Goal: Find specific page/section: Find specific page/section

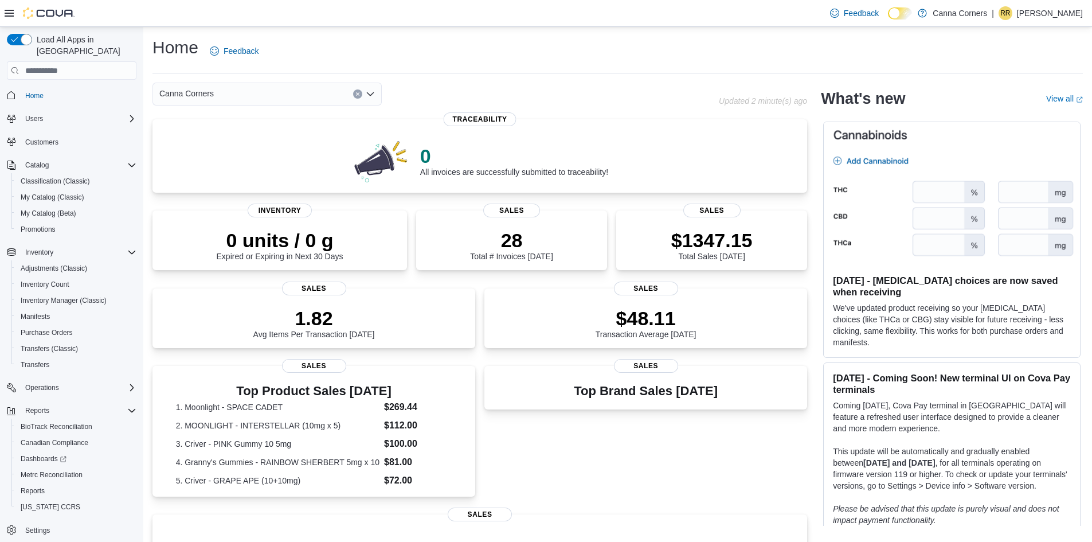
click at [370, 93] on icon "Open list of options" at bounding box center [370, 93] width 9 height 9
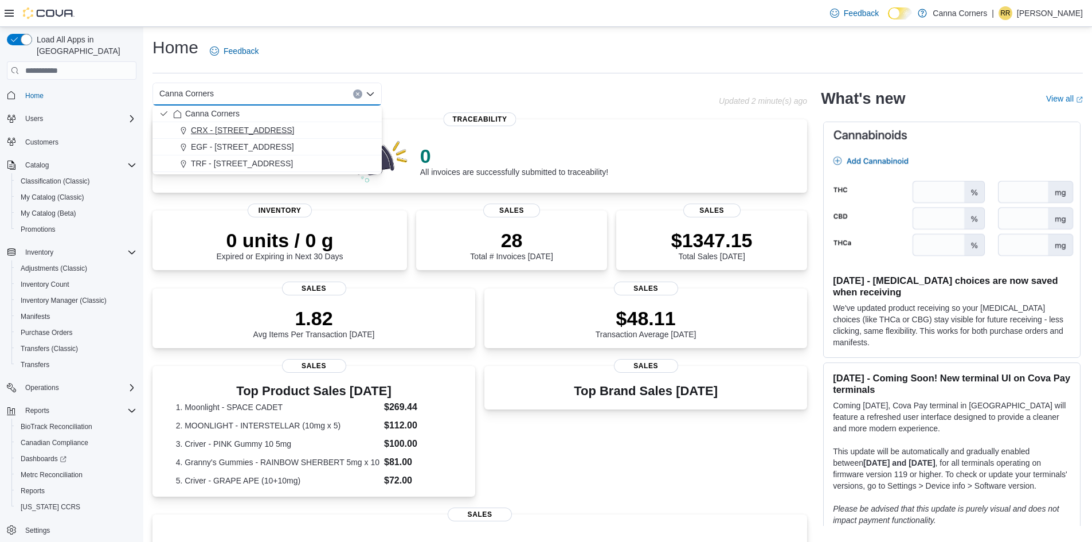
drag, startPoint x: 345, startPoint y: 133, endPoint x: 284, endPoint y: 134, distance: 61.4
click at [284, 134] on div "CRX - [STREET_ADDRESS]" at bounding box center [274, 129] width 202 height 11
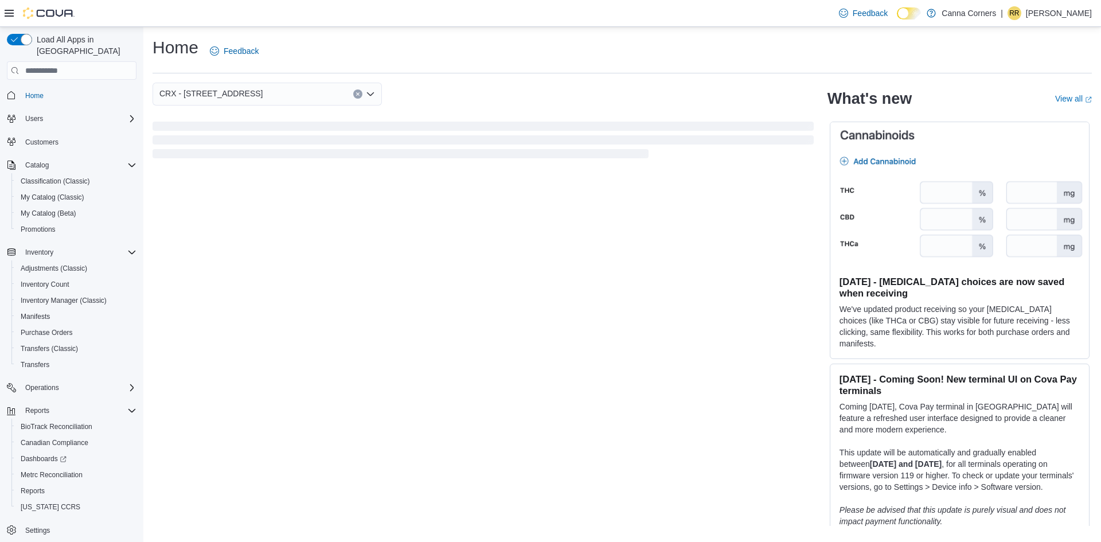
click at [284, 134] on span "Loading" at bounding box center [483, 142] width 661 height 37
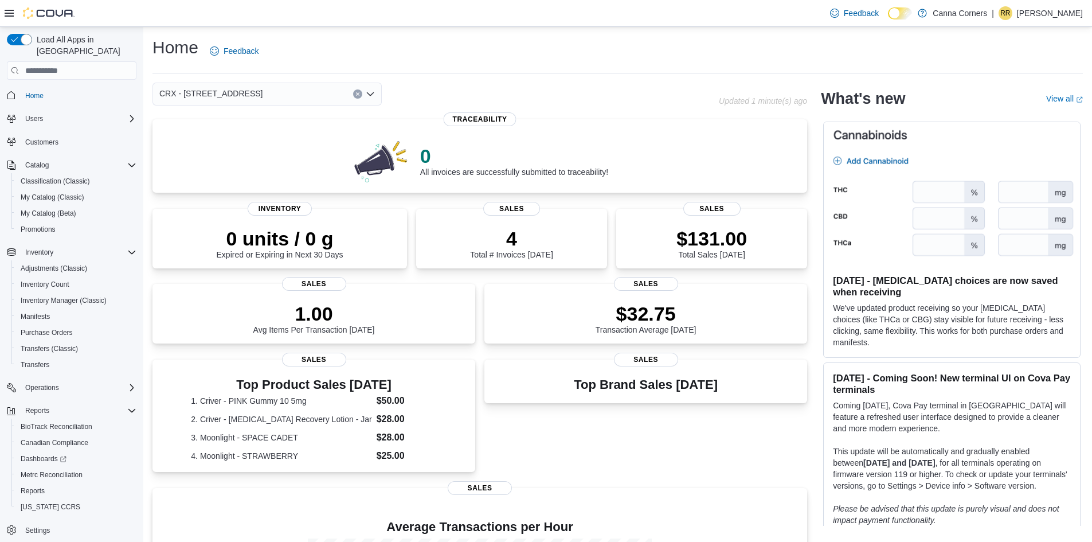
click at [374, 98] on icon "Open list of options" at bounding box center [370, 93] width 9 height 9
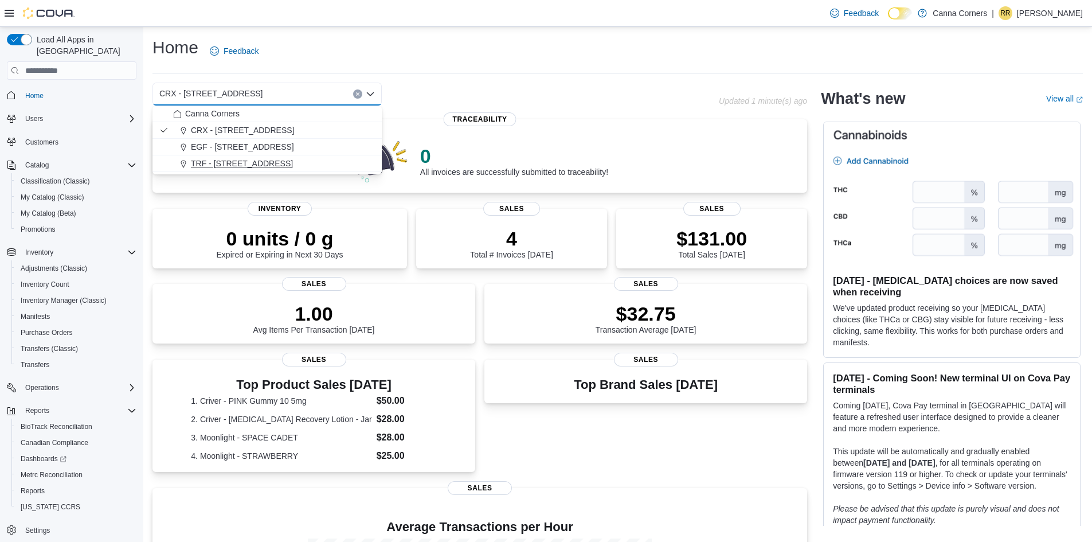
click at [275, 167] on div "TRF - [STREET_ADDRESS]" at bounding box center [274, 163] width 202 height 11
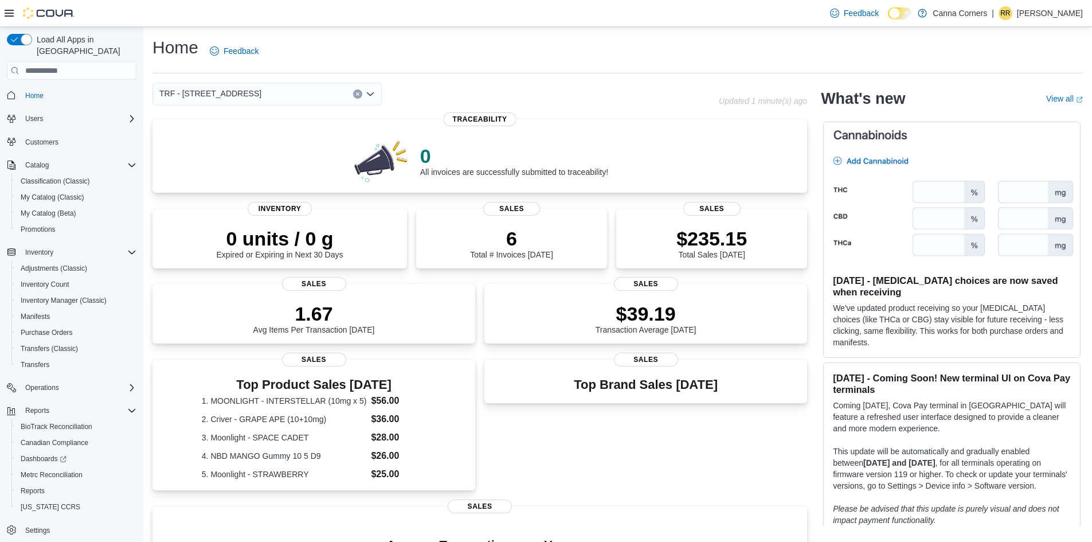
click at [372, 91] on icon "Open list of options" at bounding box center [370, 93] width 9 height 9
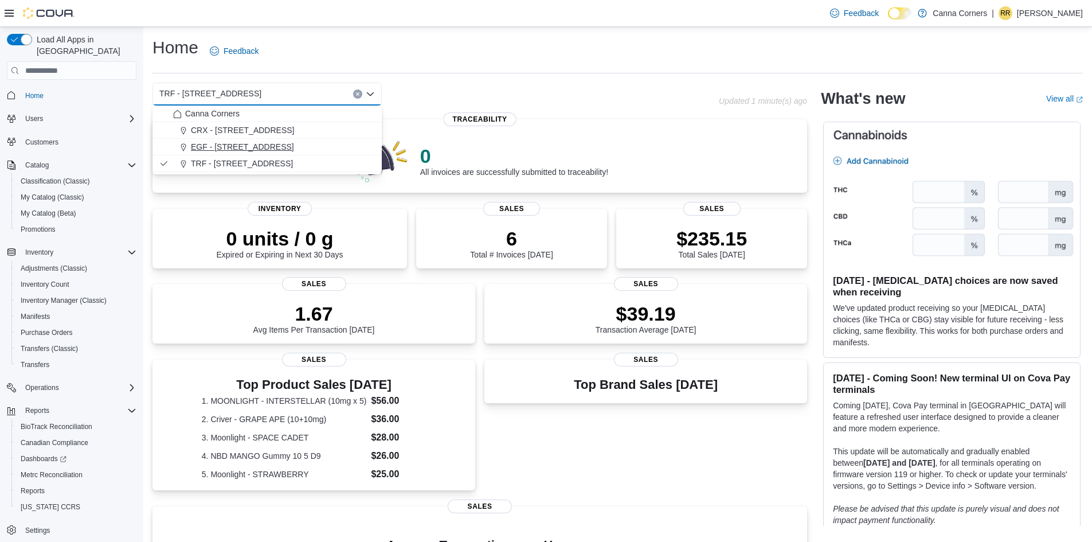
click at [330, 139] on button "EGF - [STREET_ADDRESS]" at bounding box center [267, 147] width 229 height 17
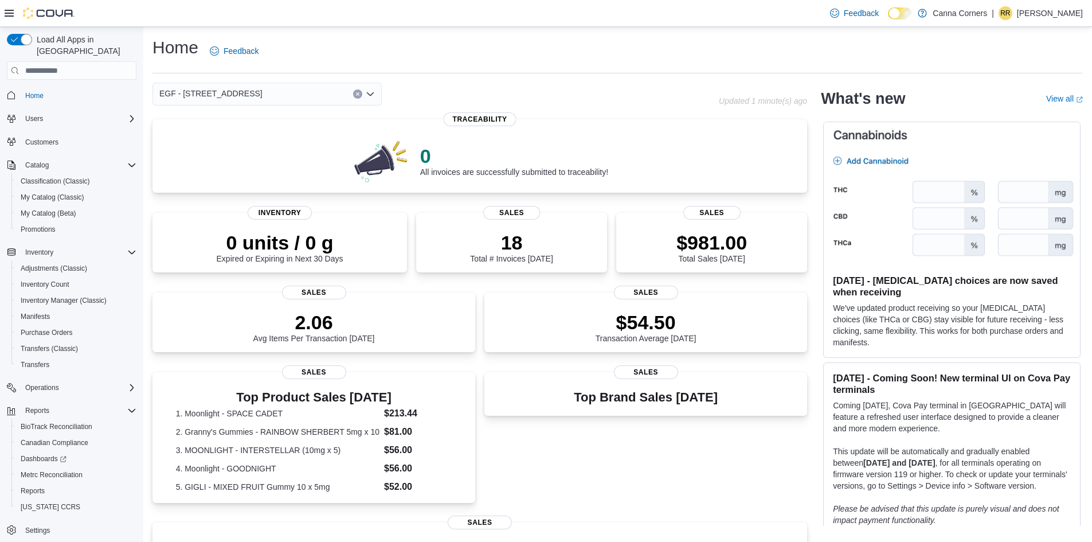
click at [371, 97] on icon "Open list of options" at bounding box center [370, 93] width 9 height 9
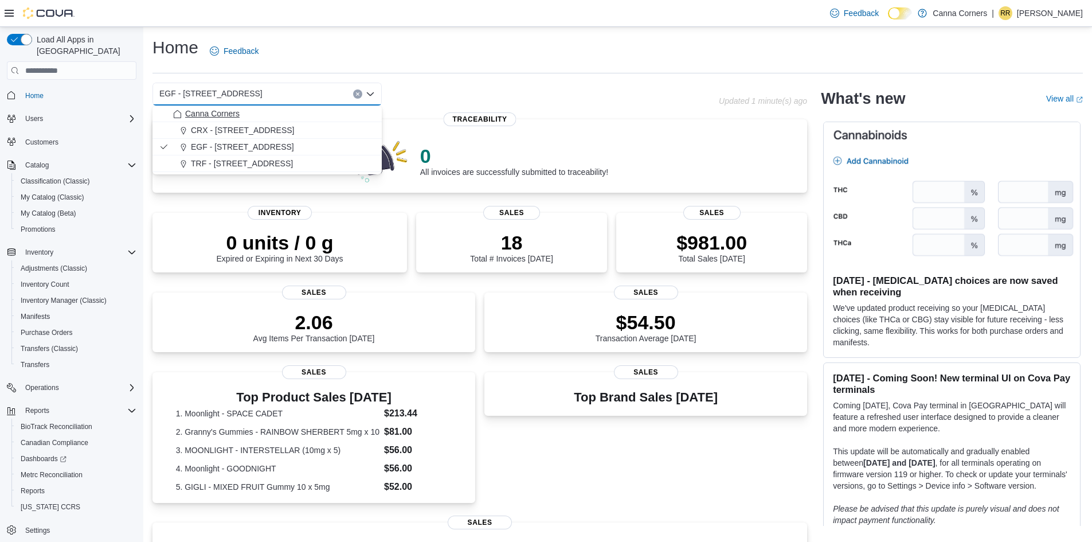
click at [283, 114] on div "Canna Corners" at bounding box center [274, 113] width 202 height 11
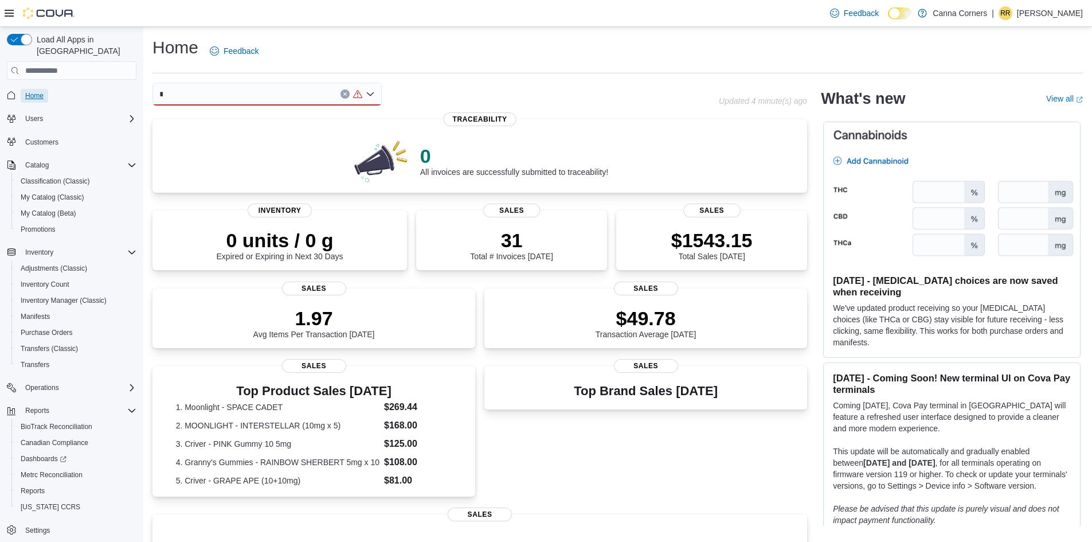
click at [36, 89] on span "Home" at bounding box center [34, 96] width 18 height 14
drag, startPoint x: 384, startPoint y: 96, endPoint x: 371, endPoint y: 95, distance: 12.6
click at [371, 95] on div at bounding box center [436, 94] width 566 height 23
click at [371, 95] on icon "Open list of options" at bounding box center [370, 93] width 7 height 3
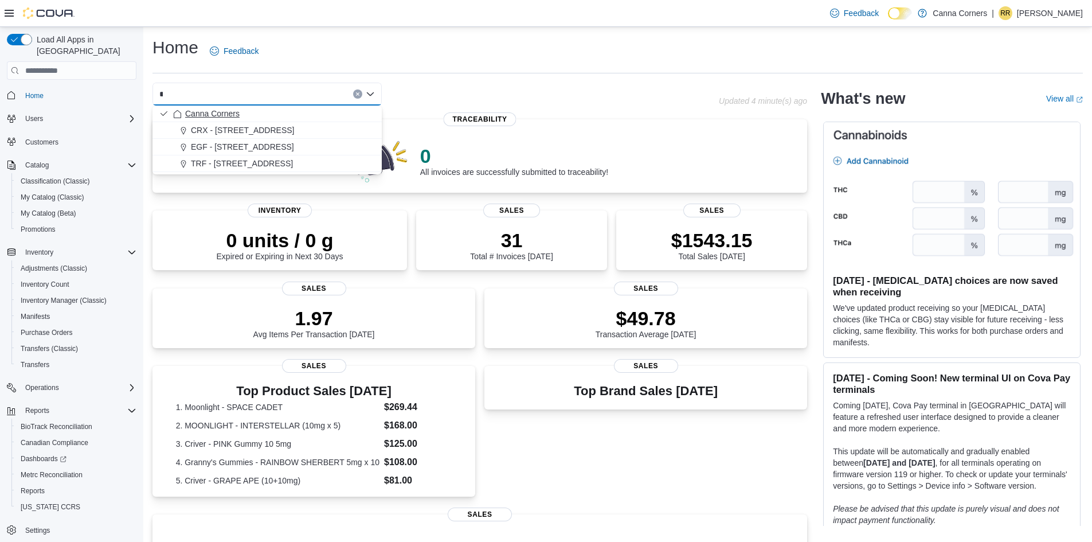
click at [260, 116] on div "Canna Corners" at bounding box center [274, 113] width 202 height 11
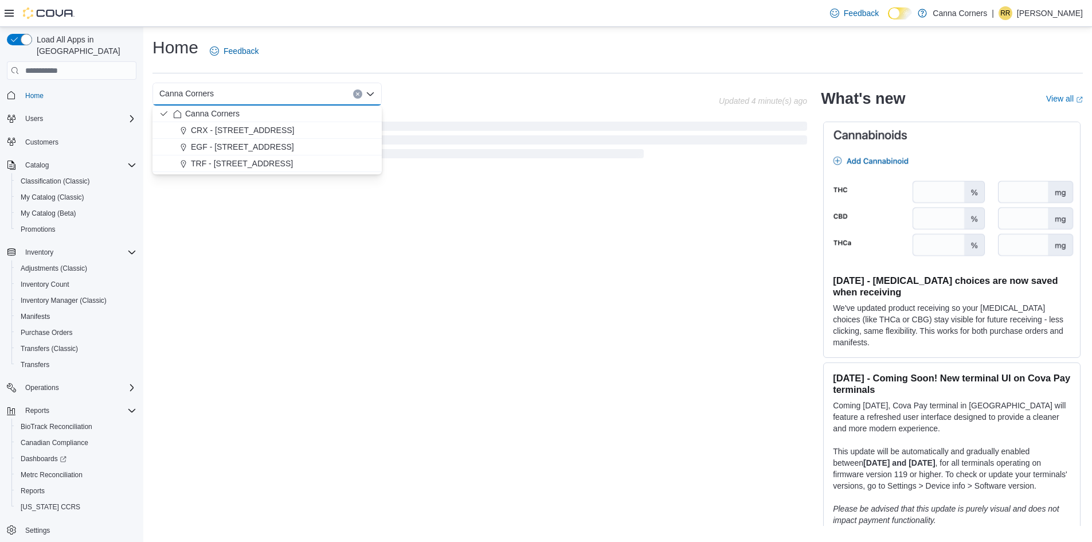
click at [480, 106] on div "Canna Corners Combo box. Selected. [GEOGRAPHIC_DATA]. Press Backspace to delete…" at bounding box center [480, 122] width 655 height 78
